Goal: Task Accomplishment & Management: Manage account settings

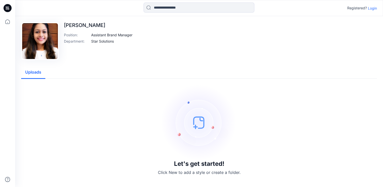
click at [359, 9] on p "Registered?" at bounding box center [357, 8] width 20 height 6
click at [371, 7] on p "Login" at bounding box center [372, 8] width 9 height 5
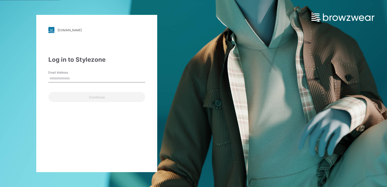
click at [84, 77] on input "Email Address" at bounding box center [96, 79] width 97 height 8
type input "**********"
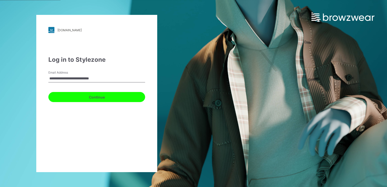
click at [92, 98] on button "Continue" at bounding box center [96, 97] width 97 height 10
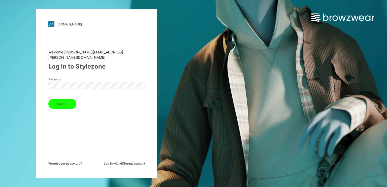
click at [65, 102] on button "Log in" at bounding box center [62, 104] width 28 height 10
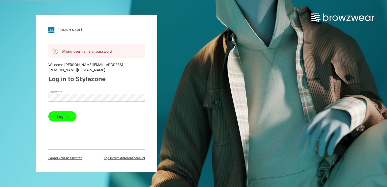
click at [123, 155] on div "pic.stylezone.com Loading... Wrong user name or password Welcome poornima.perer…" at bounding box center [96, 94] width 121 height 158
click at [123, 156] on span "Log in with different account" at bounding box center [124, 158] width 41 height 5
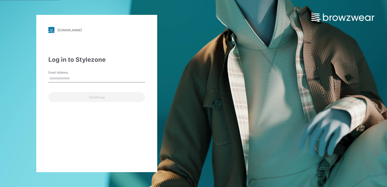
click at [90, 77] on input "Email Address" at bounding box center [96, 79] width 97 height 8
type input "**********"
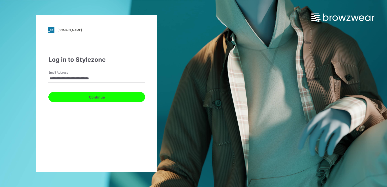
click at [94, 95] on button "Continue" at bounding box center [96, 97] width 97 height 10
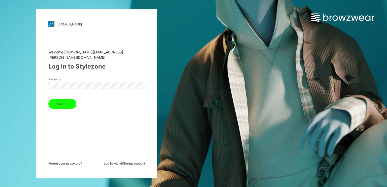
click at [64, 99] on button "Log in" at bounding box center [62, 104] width 28 height 10
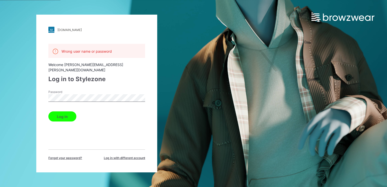
click at [71, 156] on span "Forget your password?" at bounding box center [65, 158] width 34 height 5
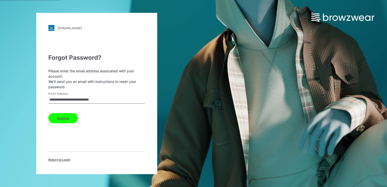
click at [59, 118] on button "Submit" at bounding box center [62, 118] width 29 height 10
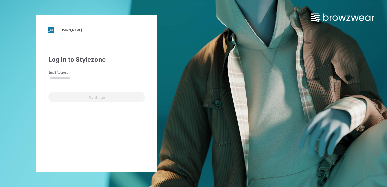
click at [70, 76] on input "Email Address" at bounding box center [96, 79] width 97 height 8
type input "**********"
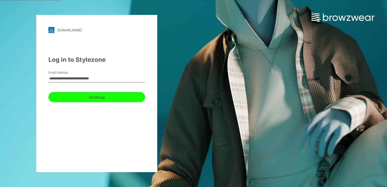
click at [84, 95] on button "Continue" at bounding box center [96, 97] width 97 height 10
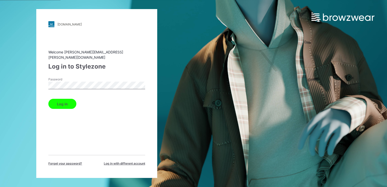
click at [63, 99] on button "Log in" at bounding box center [62, 104] width 28 height 10
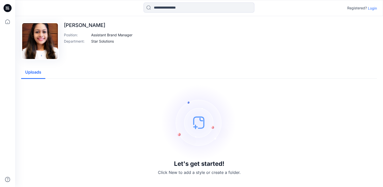
click at [371, 8] on p "Login" at bounding box center [372, 8] width 9 height 5
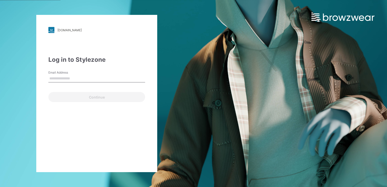
click at [116, 78] on input "Email Address" at bounding box center [96, 79] width 97 height 8
type input "**********"
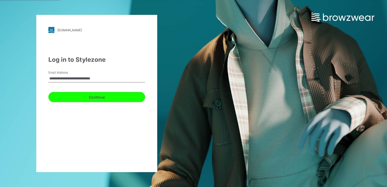
click at [103, 98] on button "Continue" at bounding box center [96, 97] width 97 height 10
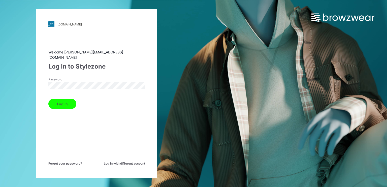
click at [64, 102] on button "Log in" at bounding box center [62, 104] width 28 height 10
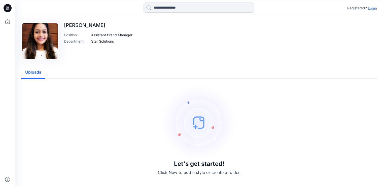
click at [373, 8] on p "Login" at bounding box center [372, 8] width 9 height 5
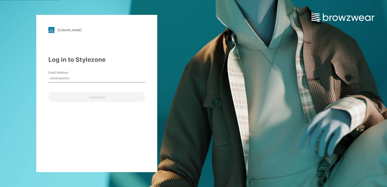
click at [85, 79] on input "Email Address" at bounding box center [96, 79] width 97 height 8
type input "**********"
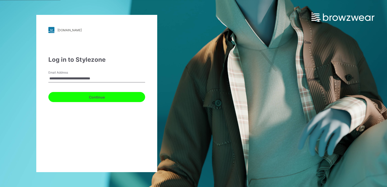
click at [103, 98] on button "Continue" at bounding box center [96, 97] width 97 height 10
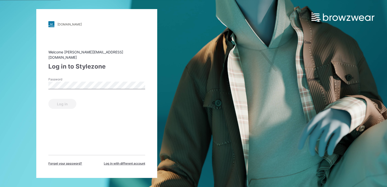
click at [92, 78] on div "Password" at bounding box center [96, 84] width 97 height 15
click at [132, 161] on span "Log in with different account" at bounding box center [124, 163] width 41 height 5
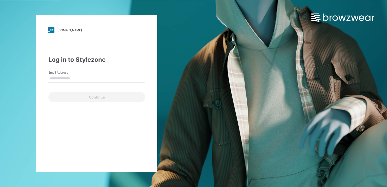
click at [102, 78] on input "Email Address" at bounding box center [96, 79] width 97 height 8
type input "**********"
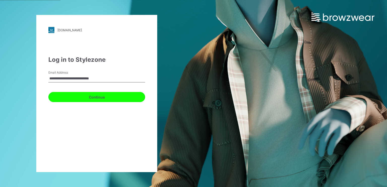
click at [104, 95] on button "Continue" at bounding box center [96, 97] width 97 height 10
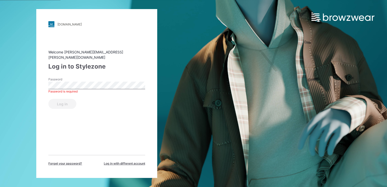
click at [261, 166] on div "pic.stylezone.com Loading... Welcome poornima.perera@komarbrands.com Log in to …" at bounding box center [193, 93] width 387 height 187
